Goal: Transaction & Acquisition: Purchase product/service

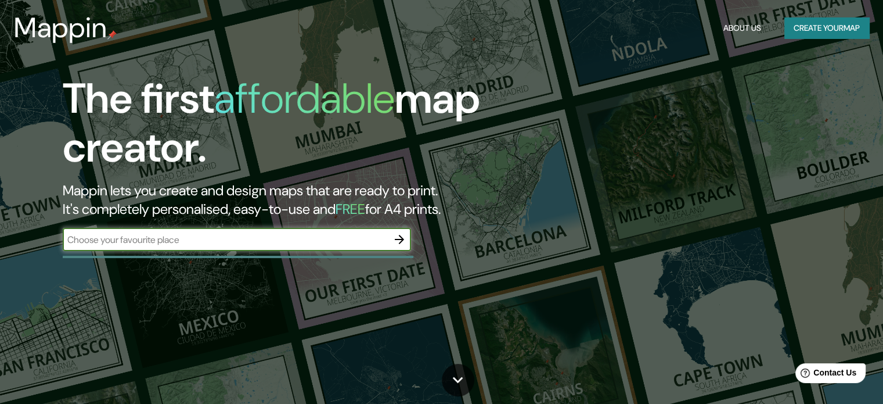
click at [834, 23] on button "Create your map" at bounding box center [827, 27] width 85 height 21
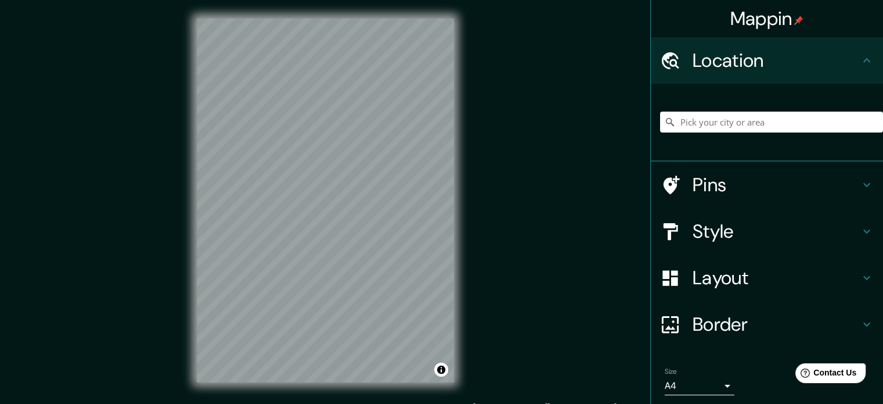
click at [732, 269] on h4 "Layout" at bounding box center [776, 277] width 167 height 23
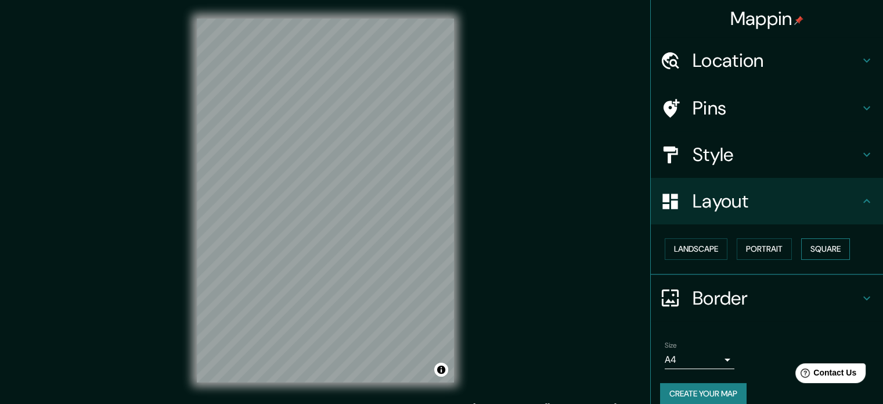
click at [811, 243] on button "Square" at bounding box center [825, 248] width 49 height 21
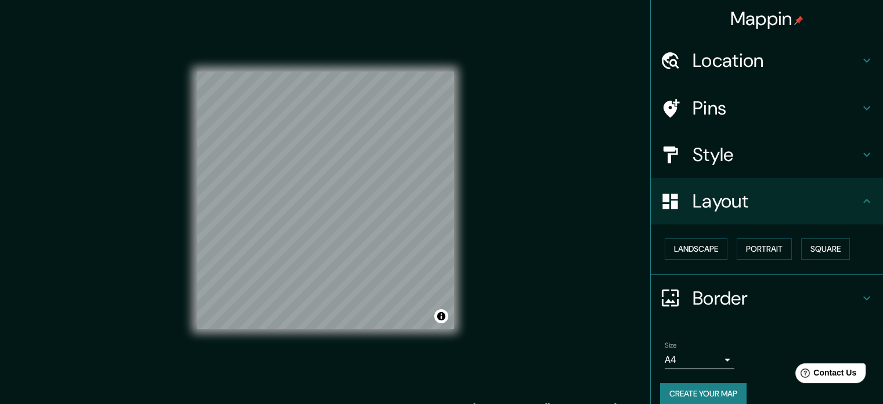
click at [713, 155] on h4 "Style" at bounding box center [776, 154] width 167 height 23
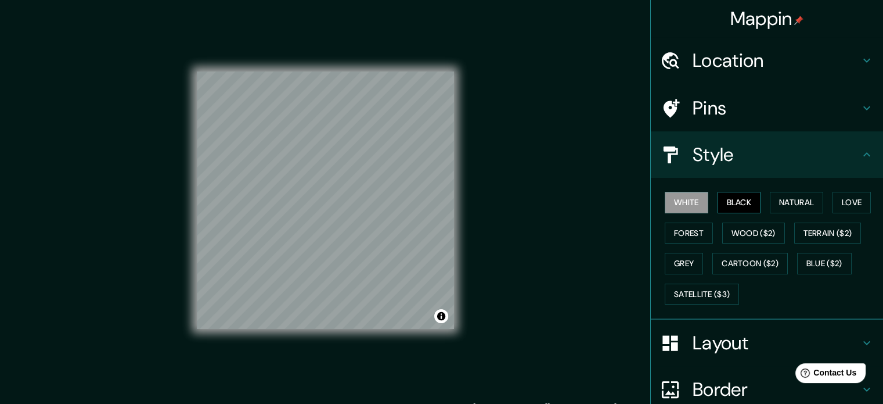
click at [718, 200] on button "Black" at bounding box center [740, 202] width 44 height 21
click at [801, 200] on button "Natural" at bounding box center [796, 202] width 53 height 21
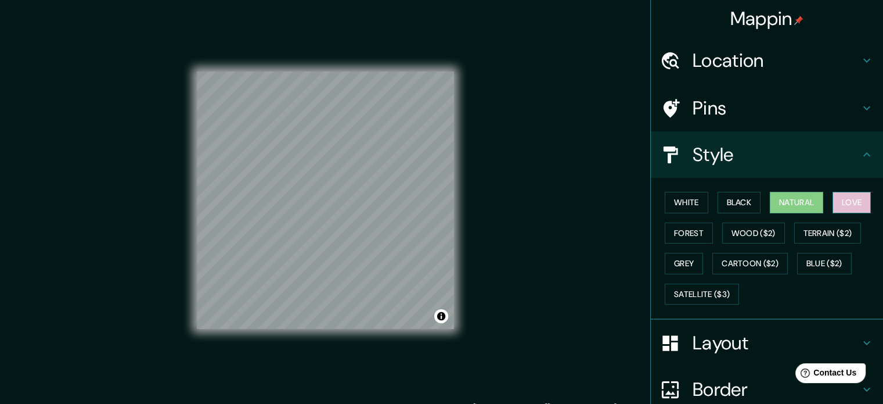
click at [848, 198] on button "Love" at bounding box center [852, 202] width 38 height 21
click at [825, 224] on button "Terrain ($2)" at bounding box center [827, 232] width 67 height 21
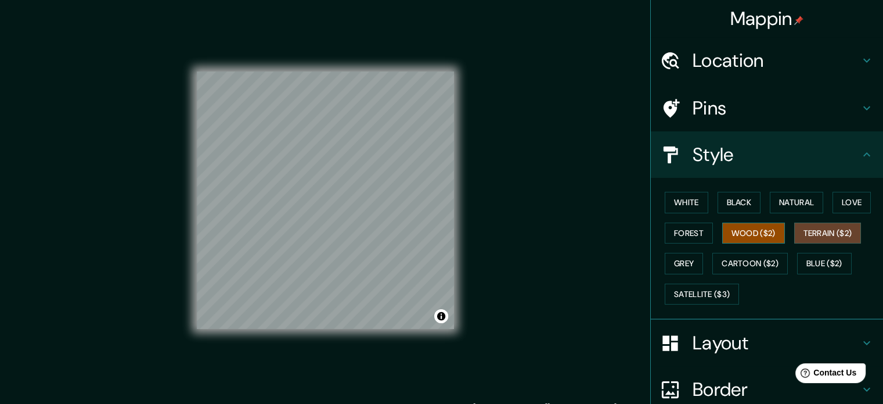
click at [746, 232] on button "Wood ($2)" at bounding box center [753, 232] width 63 height 21
click at [692, 234] on button "Forest" at bounding box center [689, 232] width 48 height 21
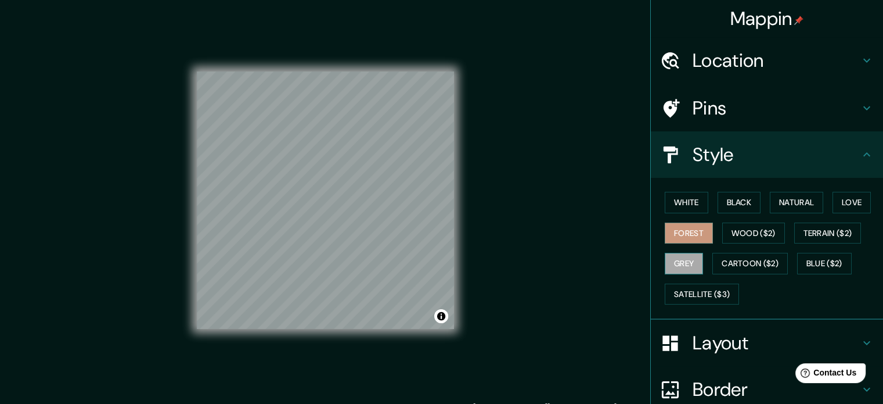
click at [682, 258] on button "Grey" at bounding box center [684, 263] width 38 height 21
click at [731, 261] on button "Cartoon ($2)" at bounding box center [750, 263] width 75 height 21
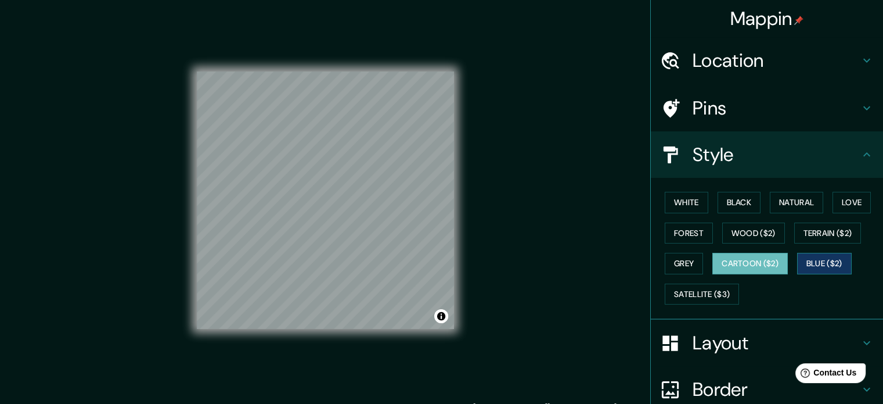
click at [832, 260] on button "Blue ($2)" at bounding box center [824, 263] width 55 height 21
click at [688, 223] on button "Forest" at bounding box center [689, 232] width 48 height 21
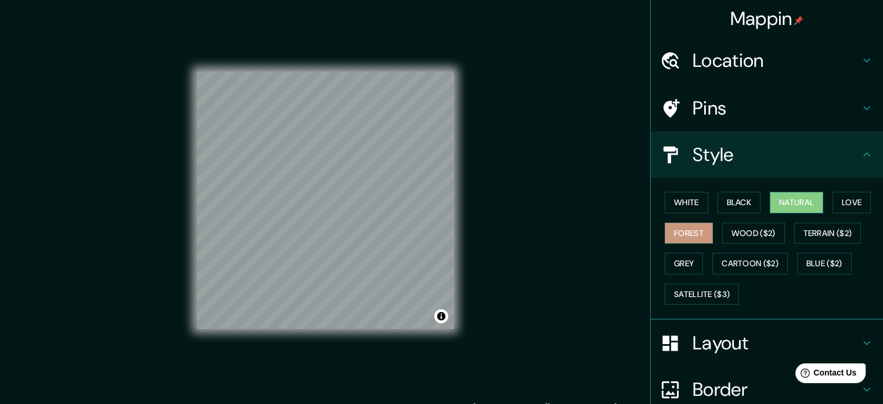
click at [801, 206] on button "Natural" at bounding box center [796, 202] width 53 height 21
